Goal: Answer question/provide support: Answer question/provide support

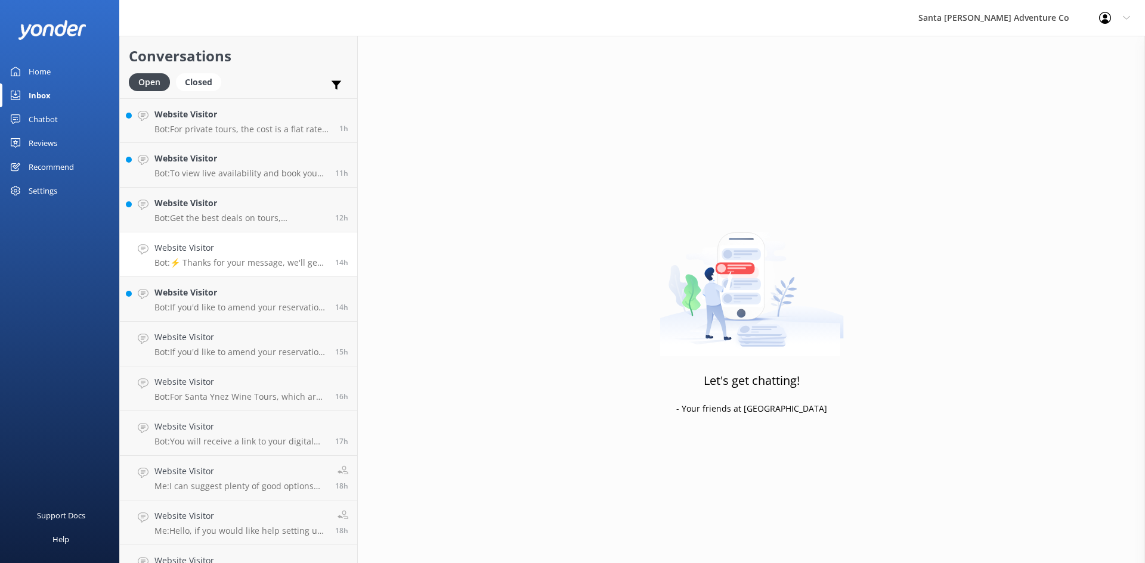
click at [218, 251] on h4 "Website Visitor" at bounding box center [240, 247] width 172 height 13
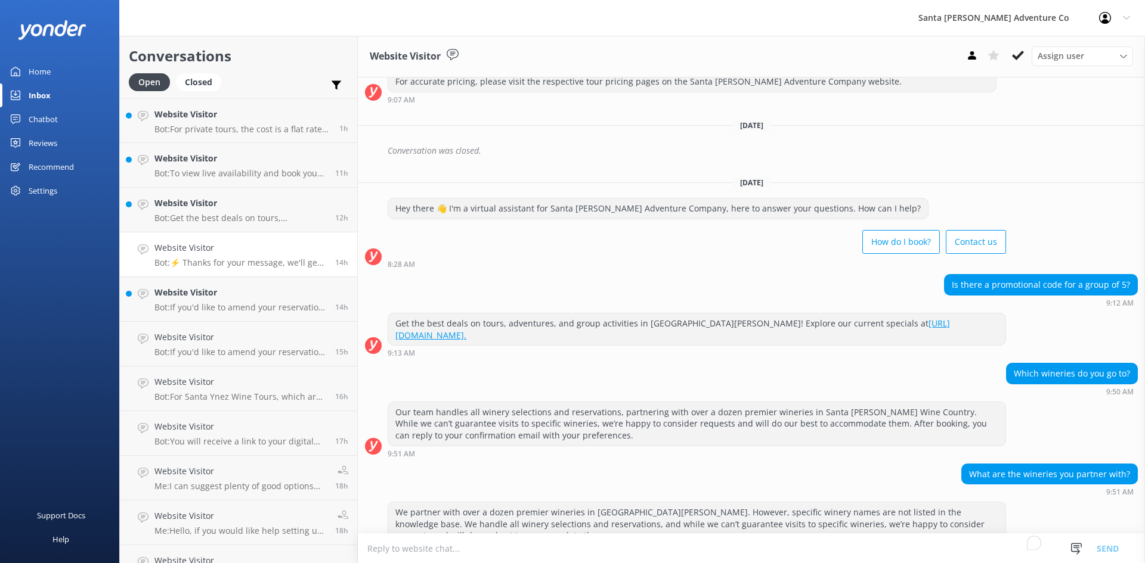
scroll to position [721, 0]
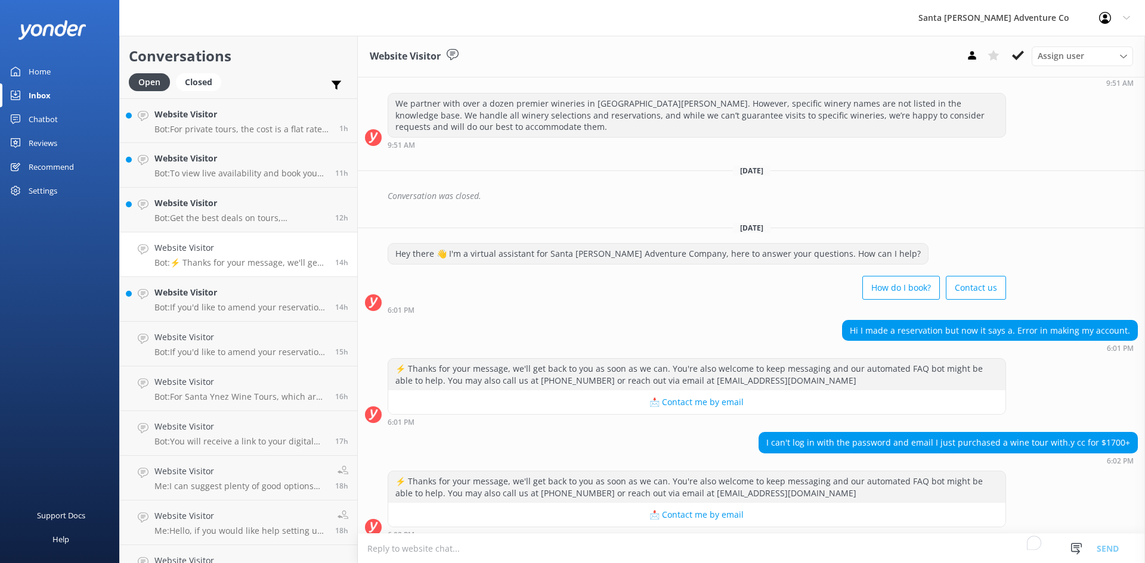
click at [521, 272] on div "How do I book? Contact us" at bounding box center [696, 288] width 618 height 33
